Goal: Information Seeking & Learning: Learn about a topic

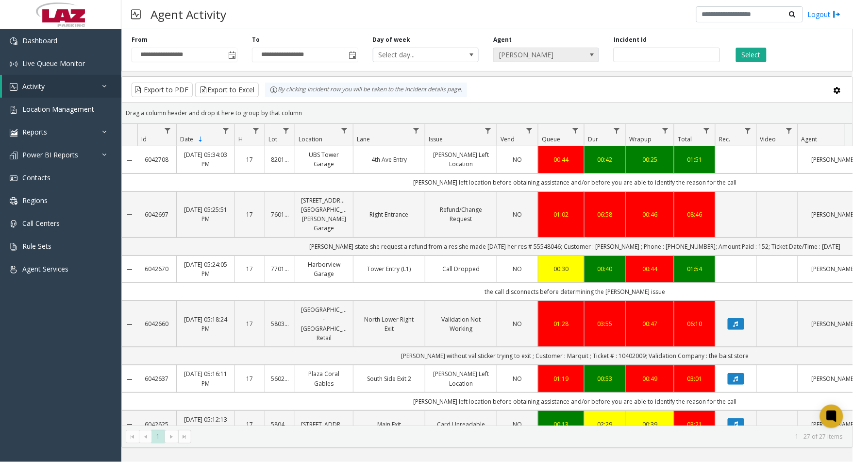
click at [559, 52] on span "[PERSON_NAME]" at bounding box center [536, 55] width 84 height 14
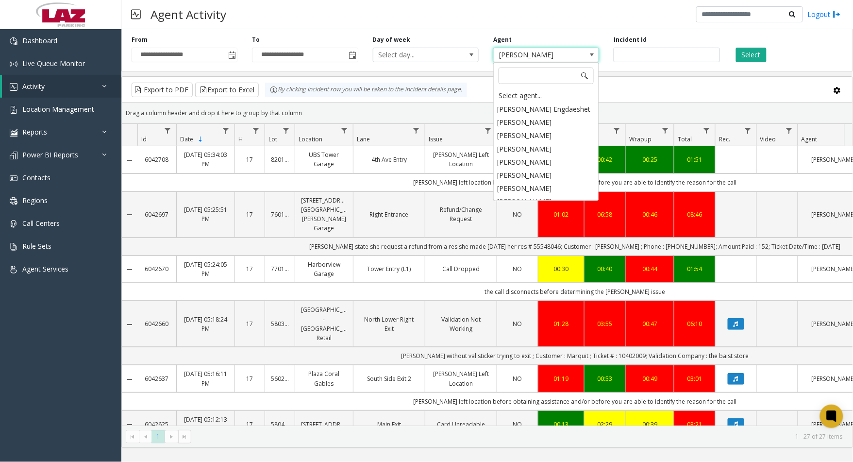
scroll to position [4950, 0]
click at [583, 18] on div "Agent Activity Logout" at bounding box center [487, 14] width 732 height 29
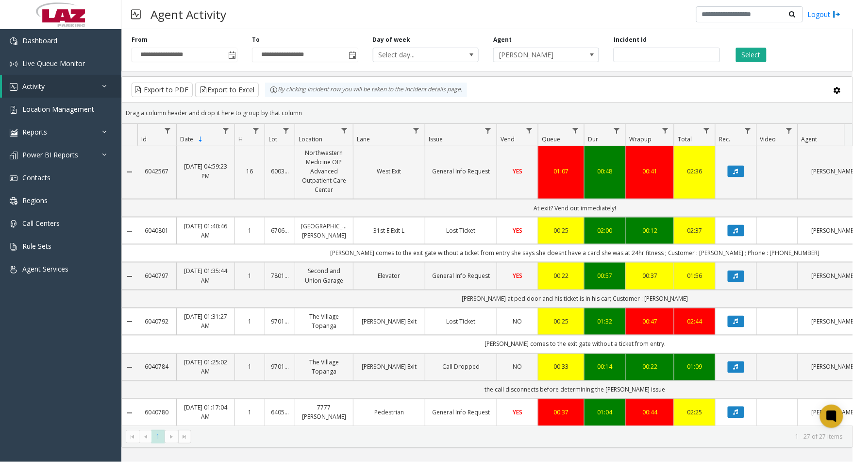
scroll to position [377, 0]
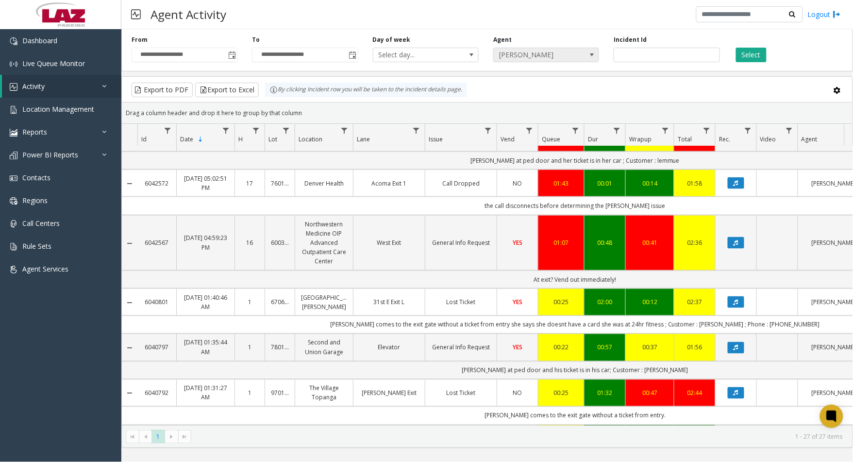
click at [555, 51] on span "[PERSON_NAME]" at bounding box center [536, 55] width 84 height 14
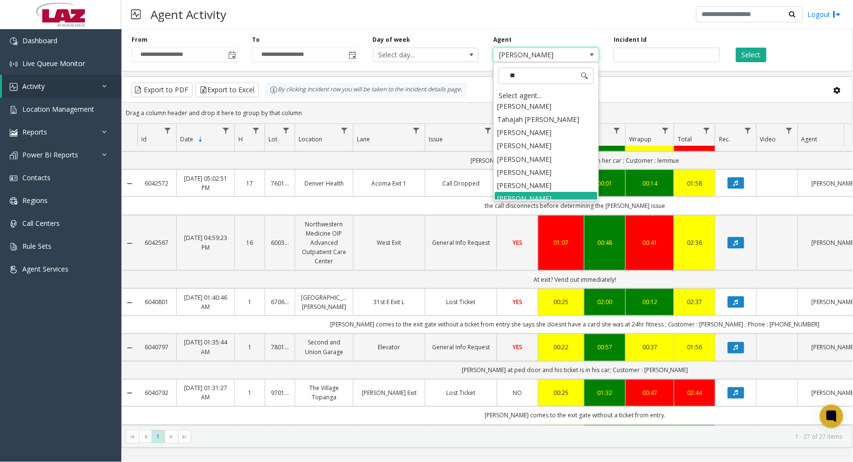
scroll to position [0, 0]
type input "***"
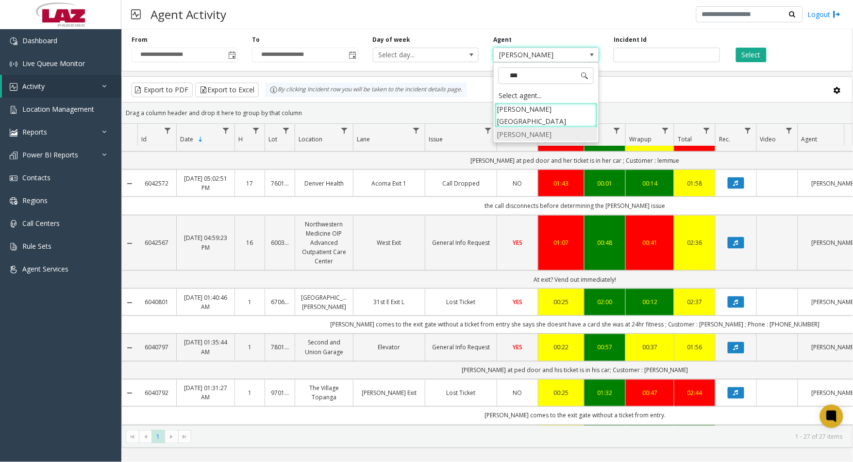
click at [547, 128] on li "[PERSON_NAME]" at bounding box center [546, 134] width 103 height 13
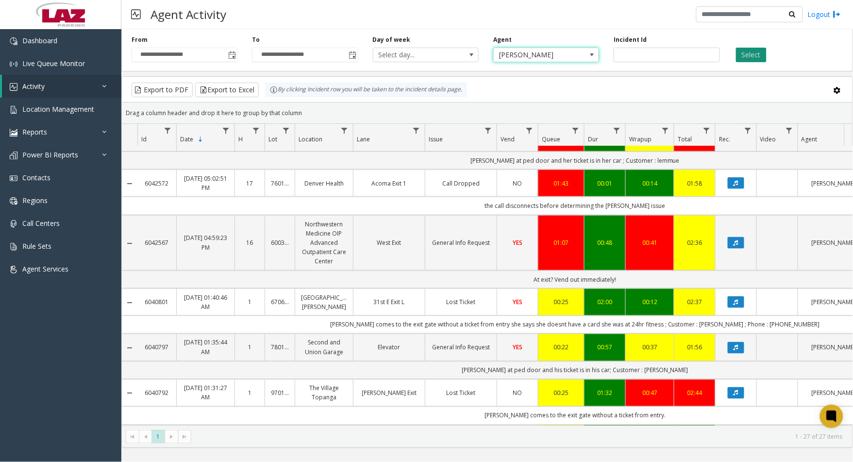
click at [758, 59] on button "Select" at bounding box center [751, 55] width 31 height 15
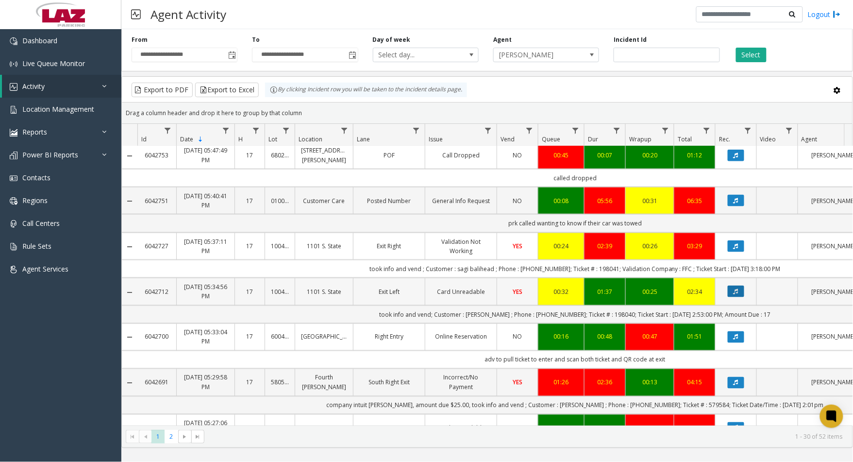
click at [732, 295] on button "Data table" at bounding box center [736, 292] width 17 height 12
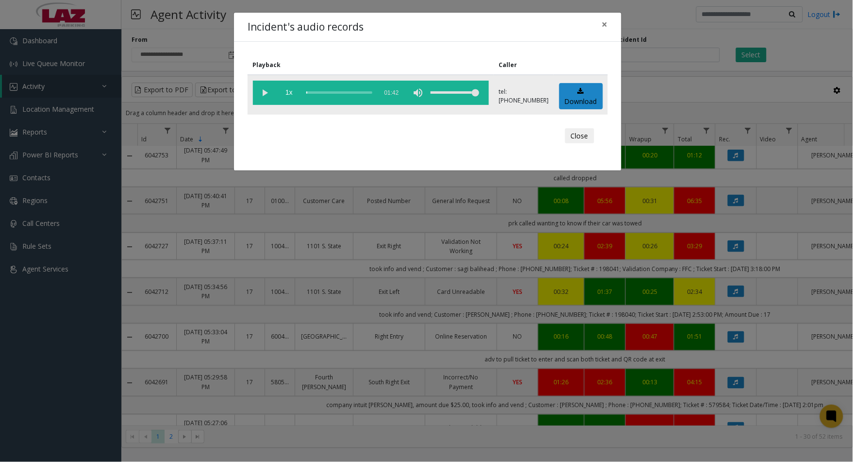
click at [264, 91] on vg-play-pause at bounding box center [265, 93] width 24 height 24
click at [578, 137] on button "Close" at bounding box center [579, 136] width 29 height 16
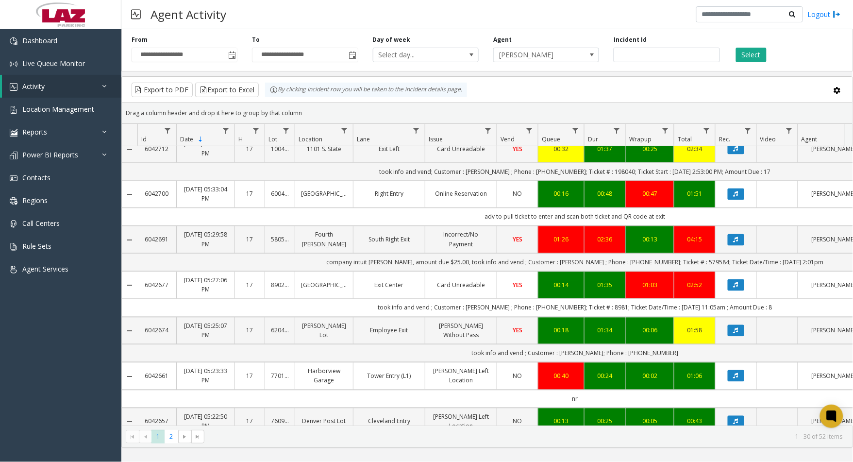
scroll to position [539, 0]
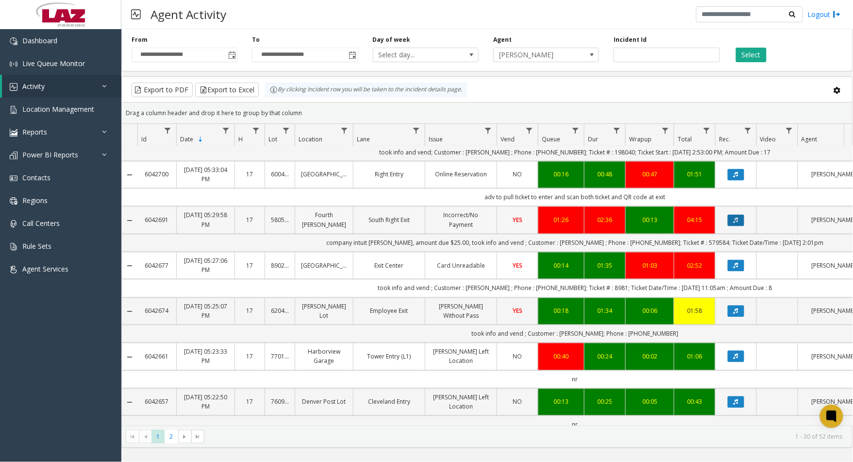
click at [736, 223] on icon "Data table" at bounding box center [736, 221] width 5 height 6
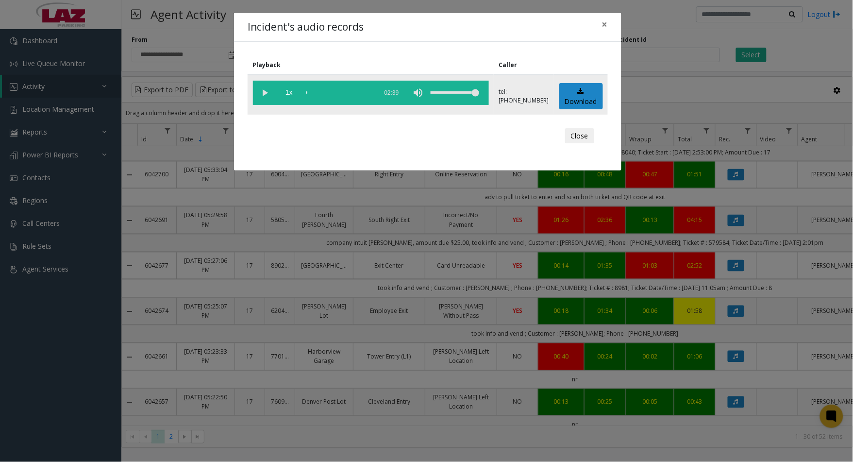
click at [265, 91] on vg-play-pause at bounding box center [265, 93] width 24 height 24
click at [312, 90] on div "scrub bar" at bounding box center [339, 93] width 66 height 24
click at [307, 93] on div "scrub bar" at bounding box center [339, 93] width 66 height 24
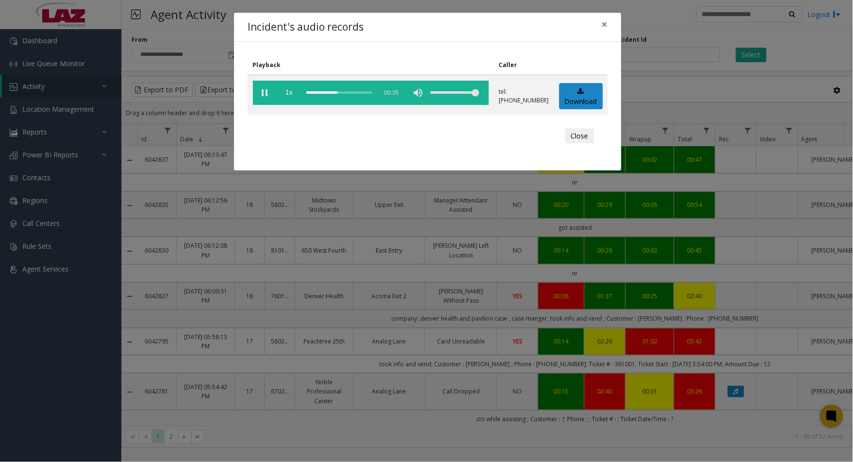
scroll to position [1134, 0]
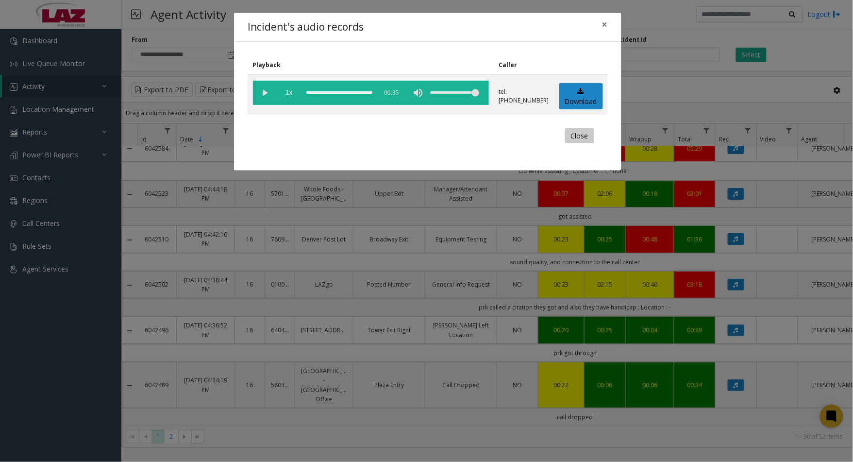
click at [583, 129] on button "Close" at bounding box center [579, 136] width 29 height 16
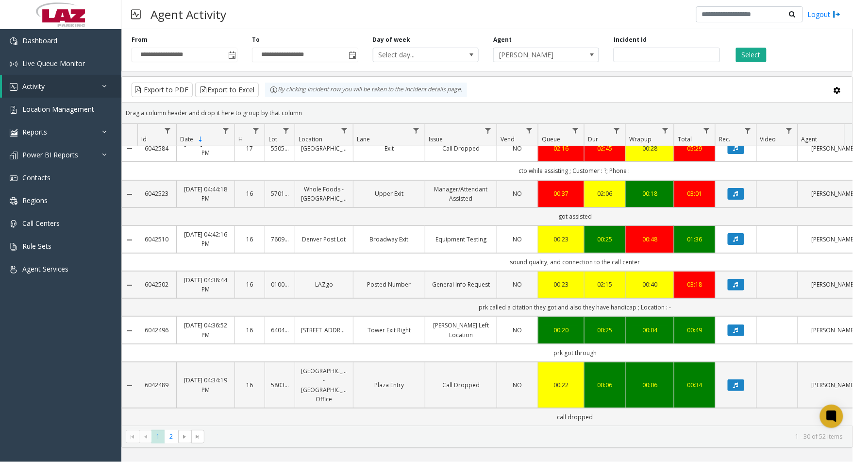
click at [726, 286] on link "Data table" at bounding box center [736, 285] width 29 height 12
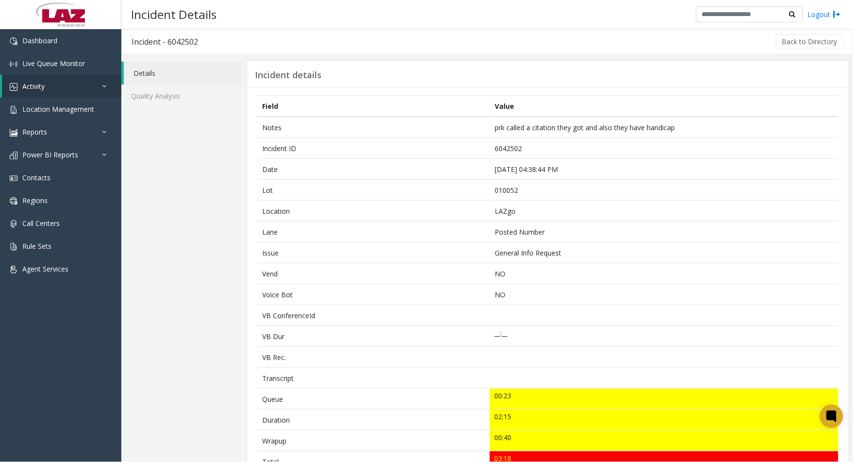
scroll to position [162, 0]
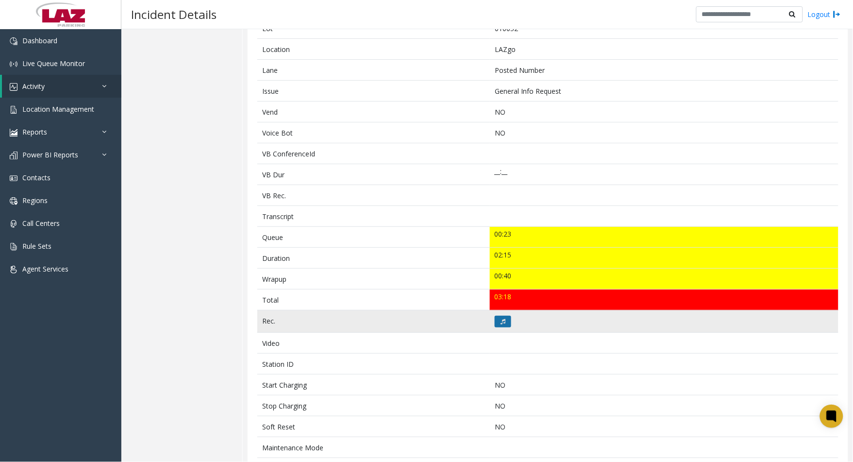
click at [502, 323] on icon at bounding box center [503, 322] width 5 height 6
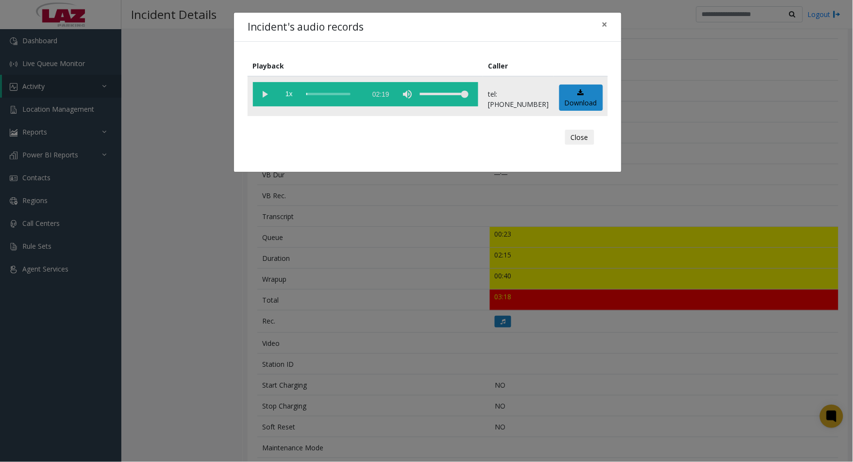
click at [263, 94] on vg-play-pause at bounding box center [265, 94] width 24 height 24
click at [588, 140] on button "Close" at bounding box center [579, 138] width 29 height 16
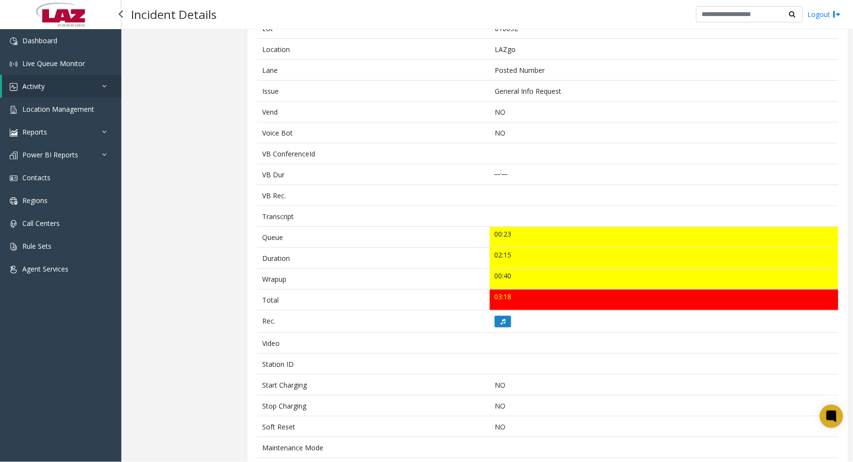
click at [99, 362] on div "Dashboard Live Queue Monitor Activity Daily Activity Lane Activity Agent Activi…" at bounding box center [60, 241] width 121 height 425
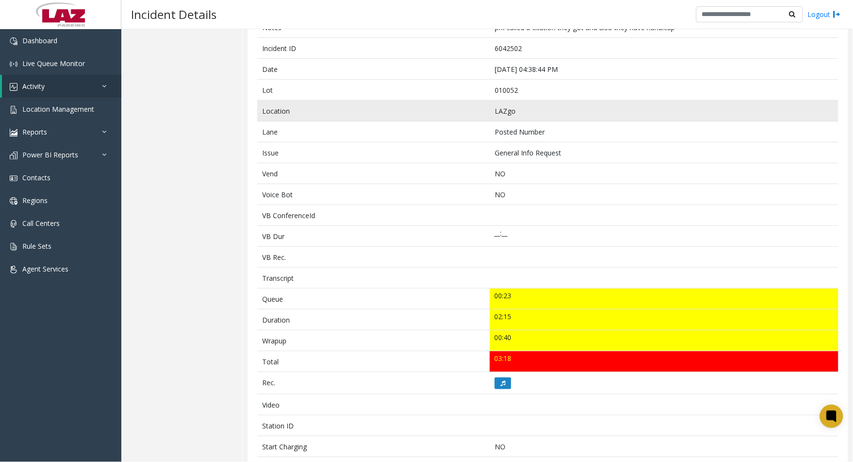
scroll to position [0, 0]
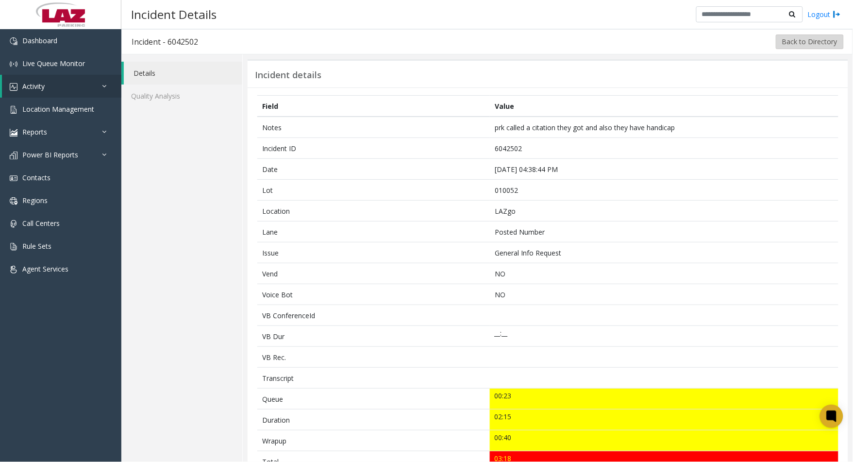
click at [791, 41] on button "Back to Directory" at bounding box center [810, 41] width 68 height 15
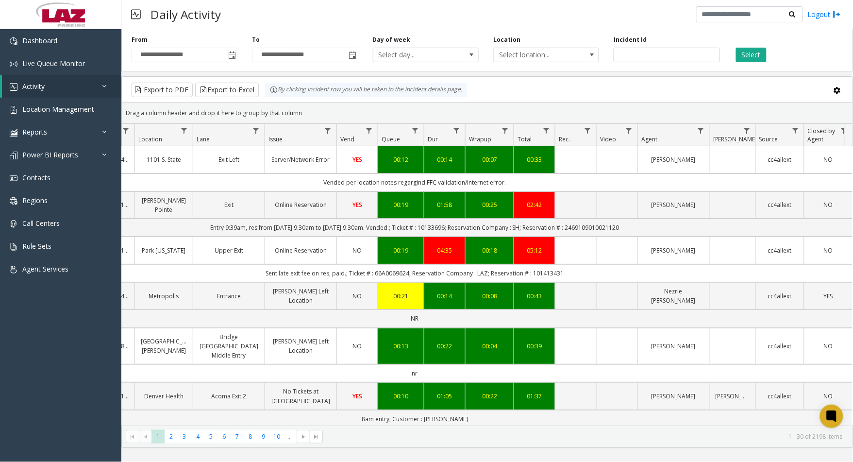
scroll to position [0, 168]
click at [600, 206] on td "Data table" at bounding box center [616, 204] width 41 height 27
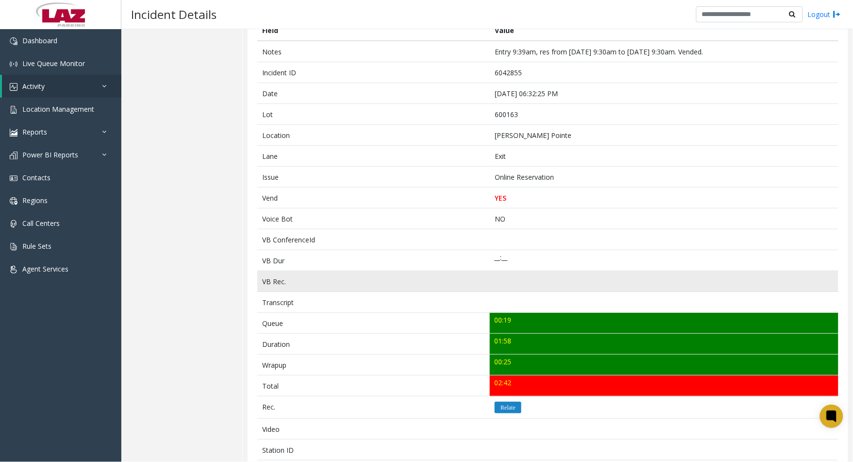
scroll to position [216, 0]
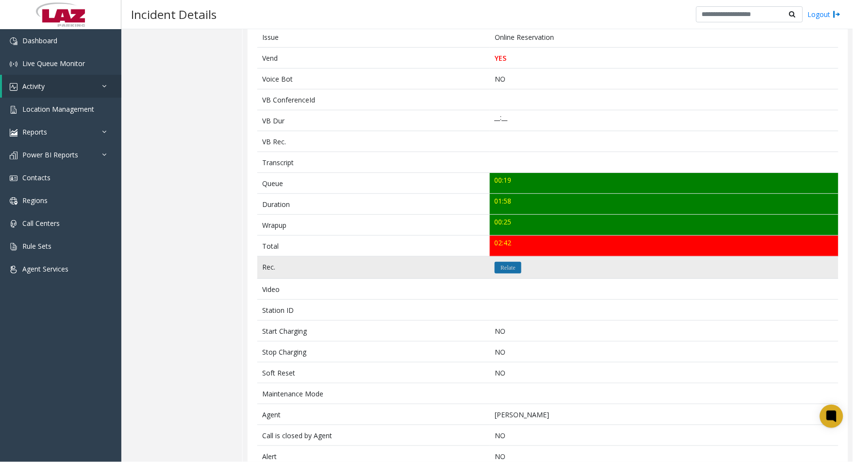
click at [508, 269] on icon "Relate" at bounding box center [508, 268] width 15 height 6
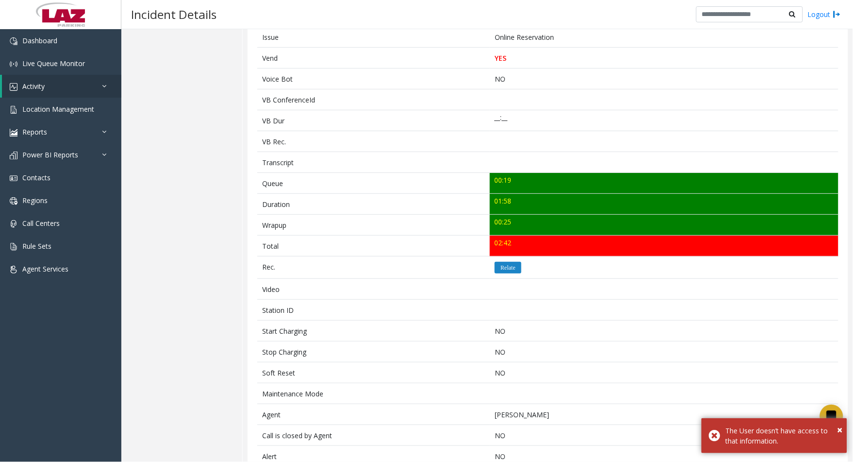
scroll to position [0, 0]
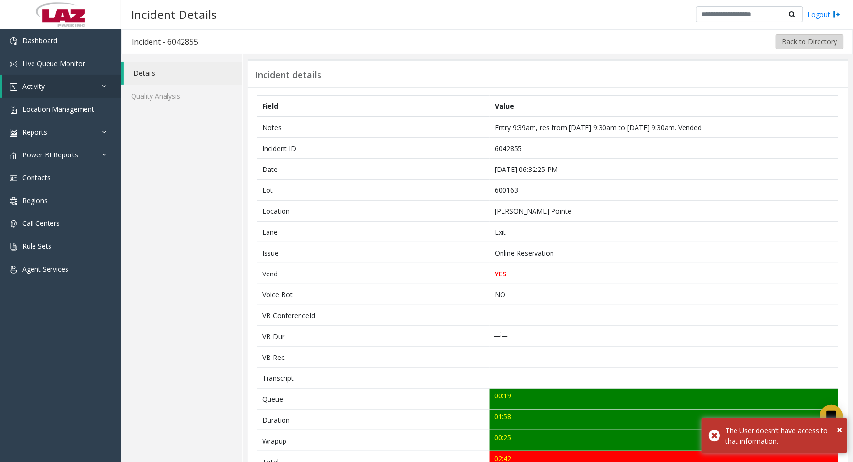
click at [792, 47] on button "Back to Directory" at bounding box center [810, 41] width 68 height 15
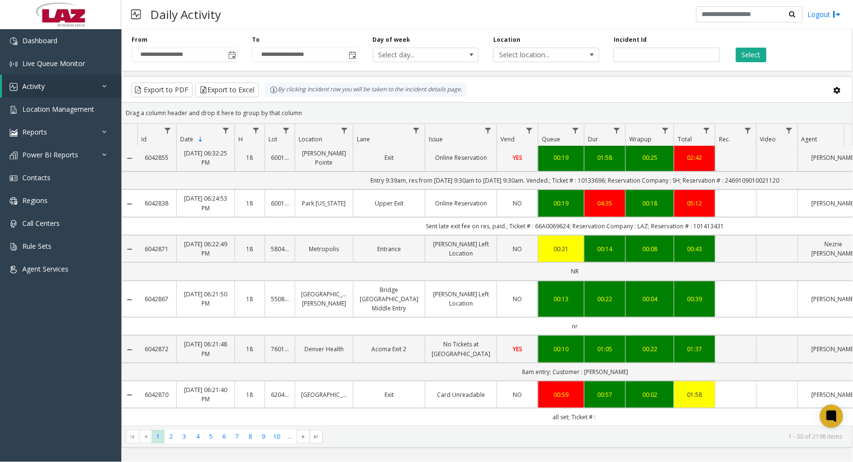
scroll to position [108, 0]
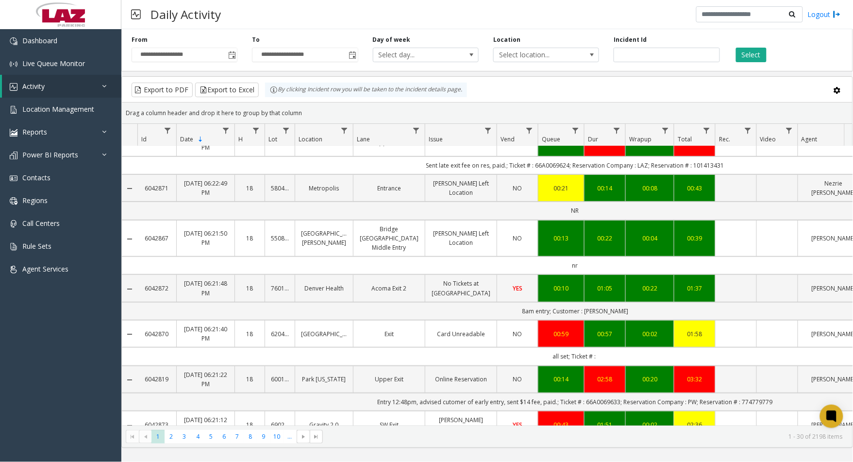
click at [734, 332] on td "Data table" at bounding box center [735, 333] width 41 height 27
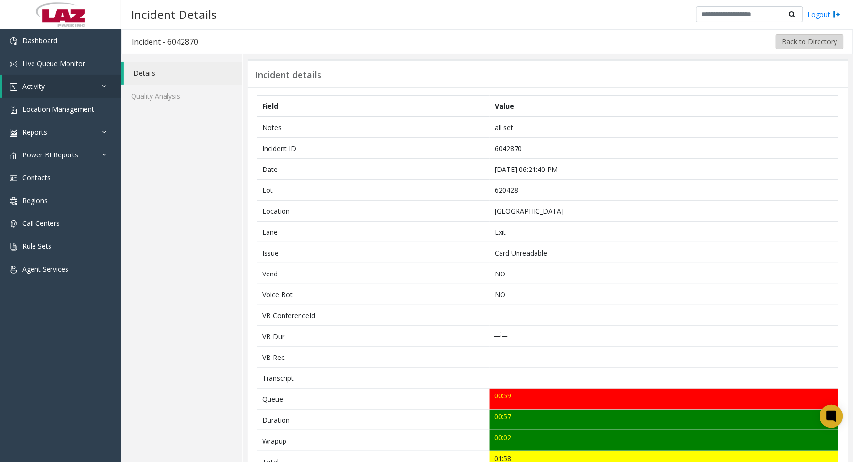
click at [800, 41] on button "Back to Directory" at bounding box center [810, 41] width 68 height 15
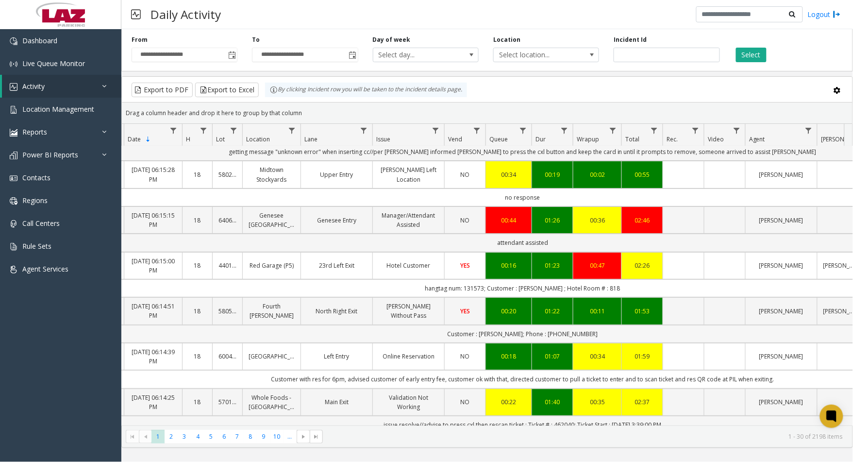
scroll to position [1097, 52]
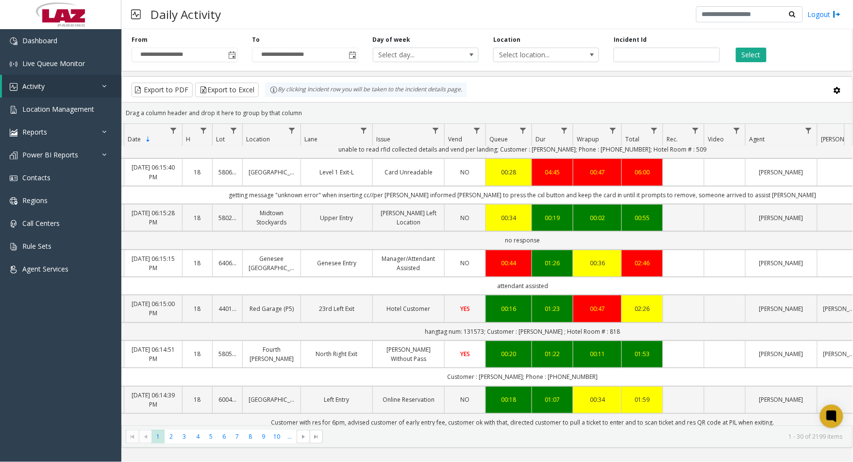
click at [690, 259] on td "Data table" at bounding box center [683, 263] width 41 height 27
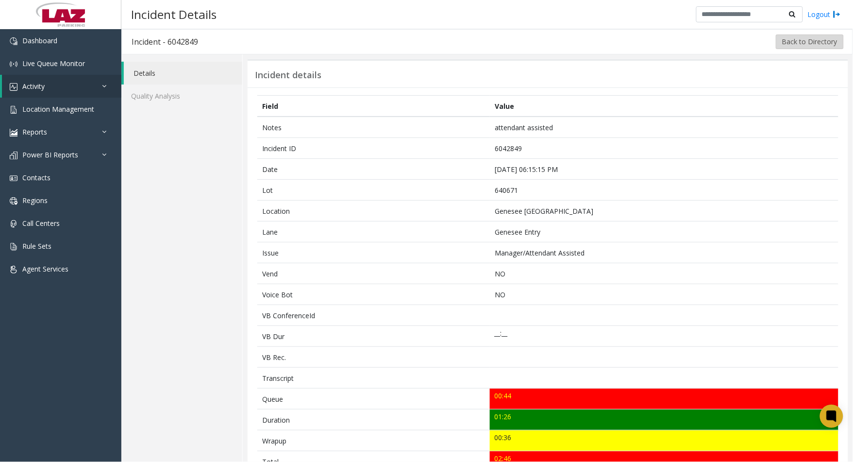
click at [795, 44] on button "Back to Directory" at bounding box center [810, 41] width 68 height 15
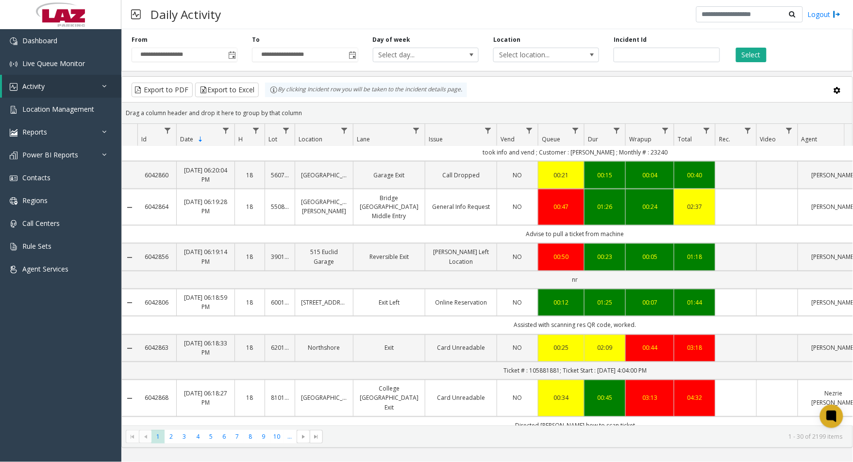
scroll to position [593, 0]
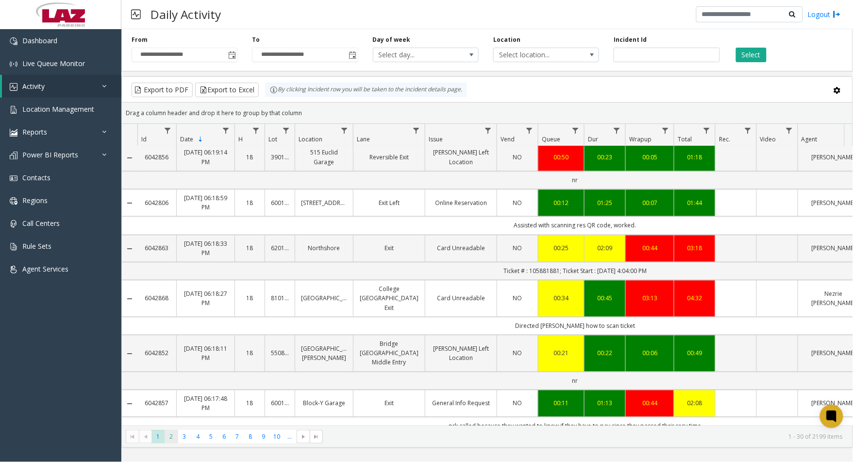
click at [175, 439] on span "2" at bounding box center [171, 436] width 13 height 13
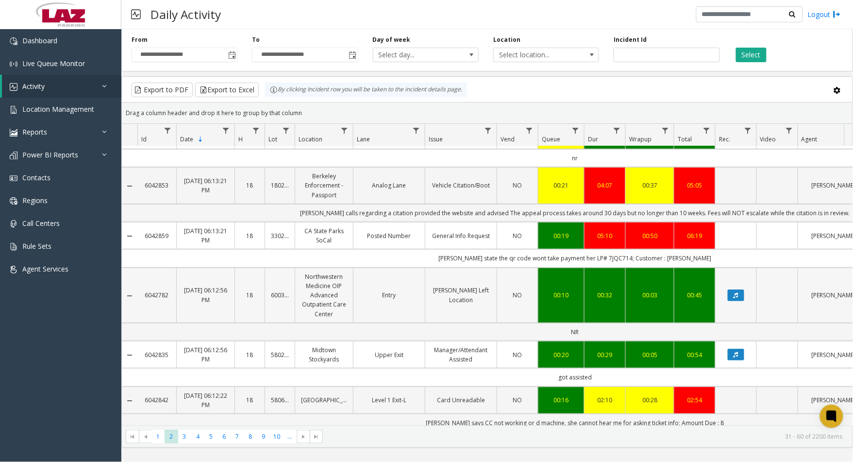
scroll to position [216, 0]
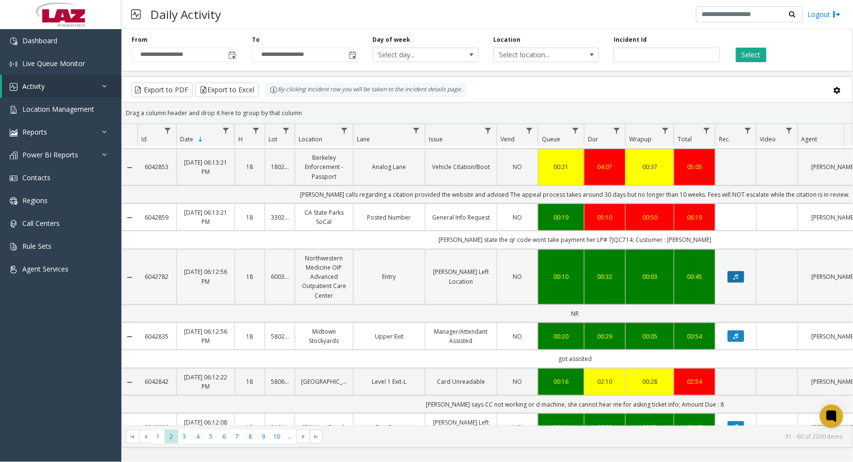
click at [740, 271] on button "Data table" at bounding box center [736, 277] width 17 height 12
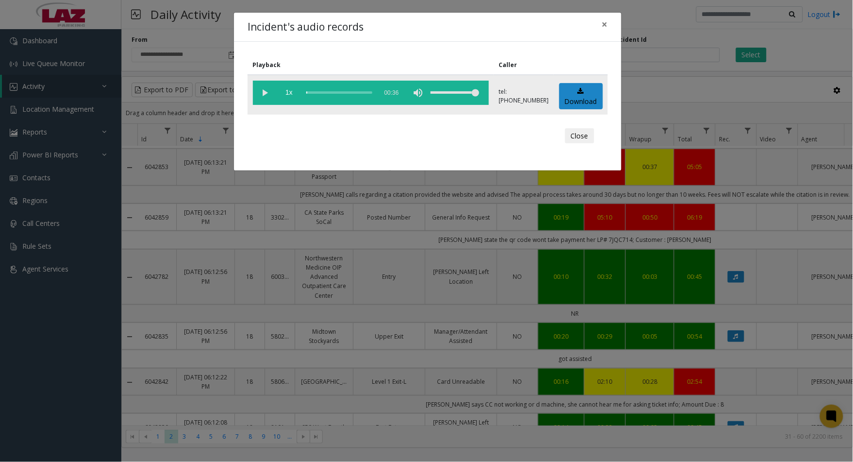
click at [266, 92] on vg-play-pause at bounding box center [265, 93] width 24 height 24
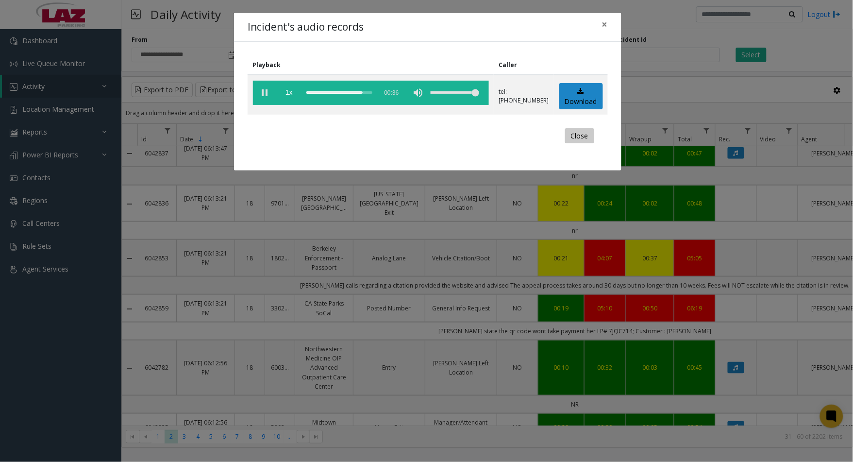
click at [579, 138] on button "Close" at bounding box center [579, 136] width 29 height 16
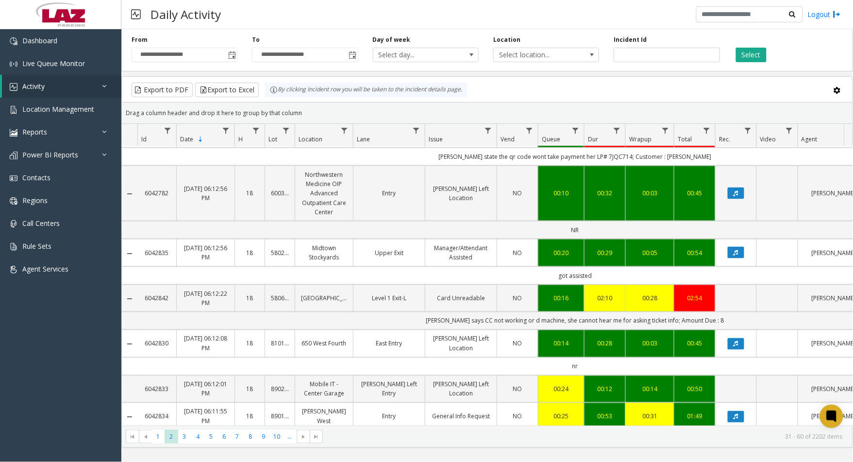
scroll to position [486, 0]
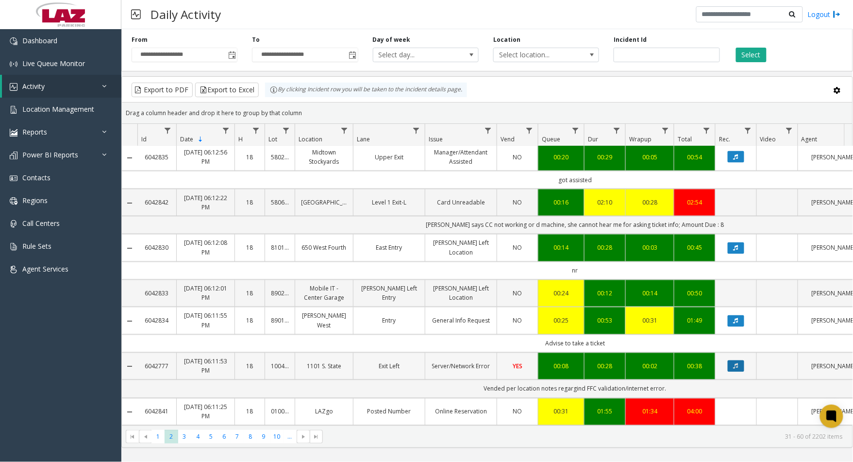
click at [738, 363] on icon "Data table" at bounding box center [736, 366] width 5 height 6
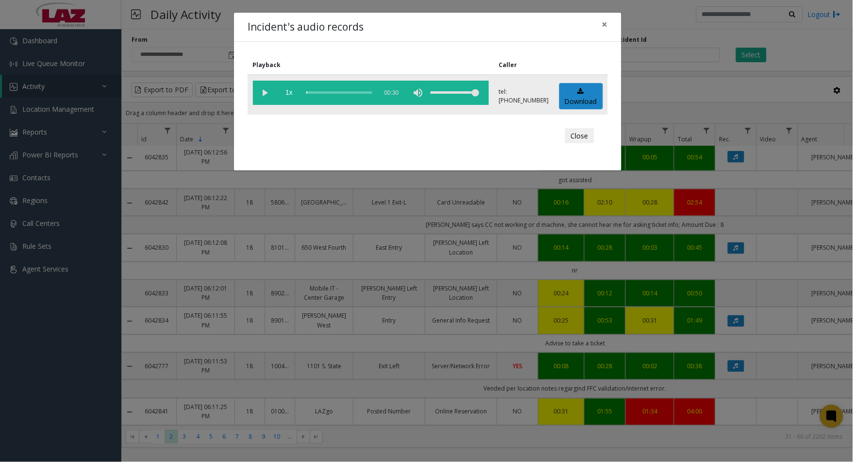
click at [265, 91] on vg-play-pause at bounding box center [265, 93] width 24 height 24
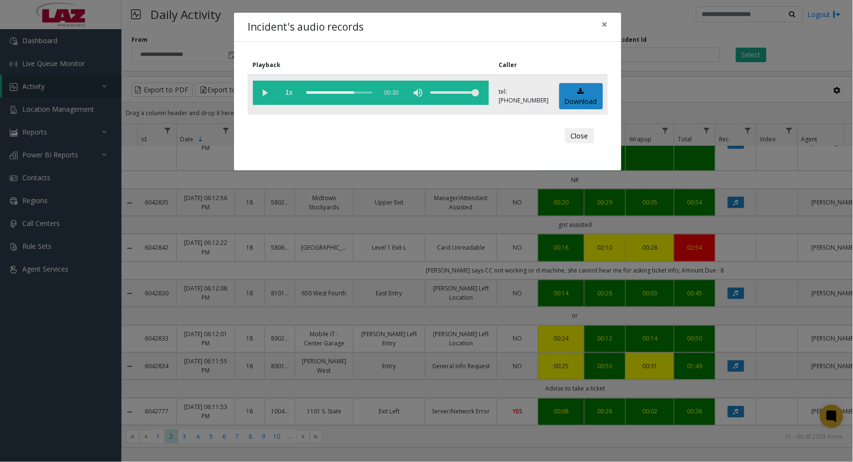
click at [333, 91] on div "scrub bar" at bounding box center [339, 93] width 66 height 24
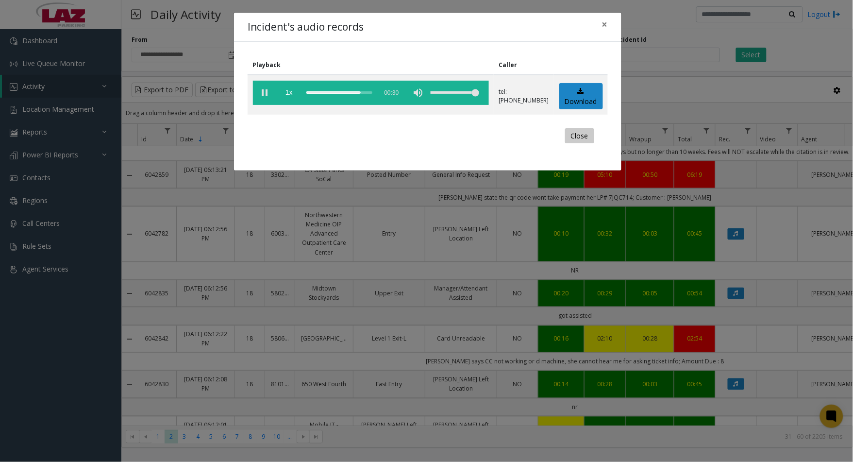
drag, startPoint x: 581, startPoint y: 136, endPoint x: 588, endPoint y: 135, distance: 6.4
click at [583, 136] on button "Close" at bounding box center [579, 136] width 29 height 16
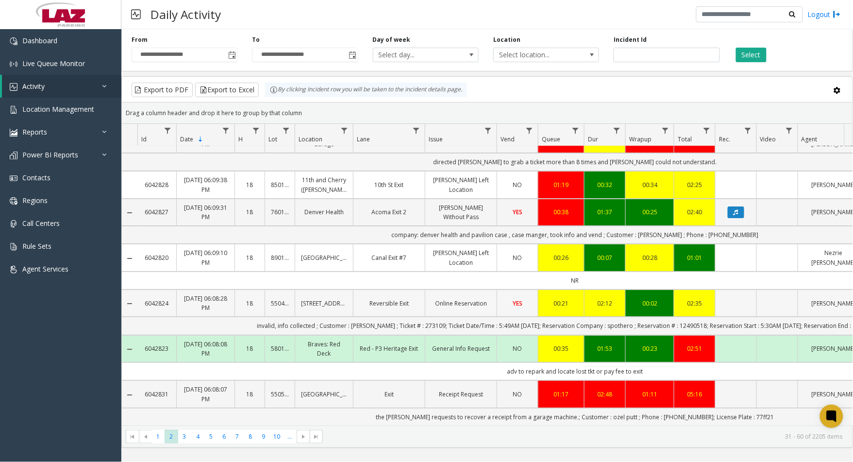
scroll to position [1080, 0]
click at [188, 437] on span "3" at bounding box center [184, 436] width 13 height 13
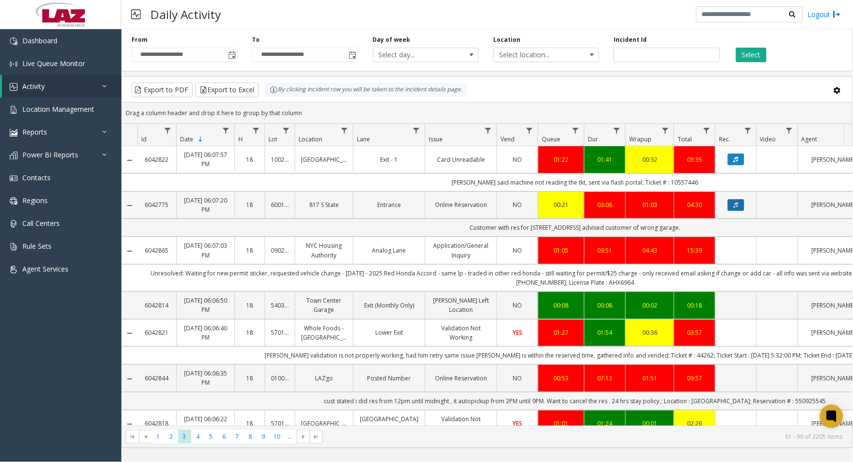
click at [735, 208] on icon "Data table" at bounding box center [736, 205] width 5 height 6
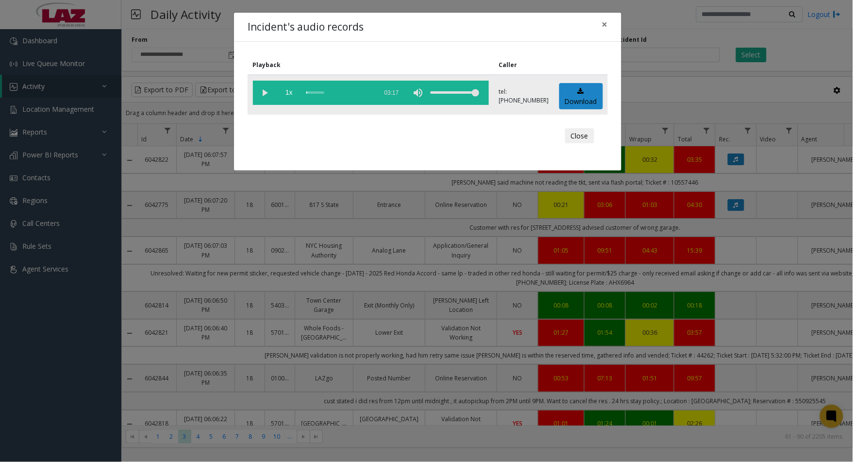
click at [266, 89] on vg-play-pause at bounding box center [265, 93] width 24 height 24
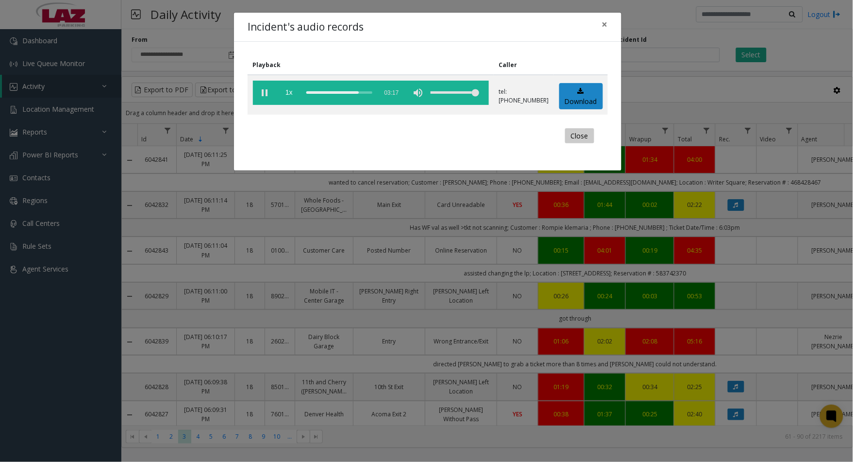
click at [574, 135] on button "Close" at bounding box center [579, 136] width 29 height 16
